Goal: Share content

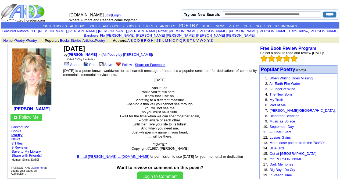
click at [70, 63] on link "Share" at bounding box center [71, 65] width 16 height 4
